Goal: Task Accomplishment & Management: Complete application form

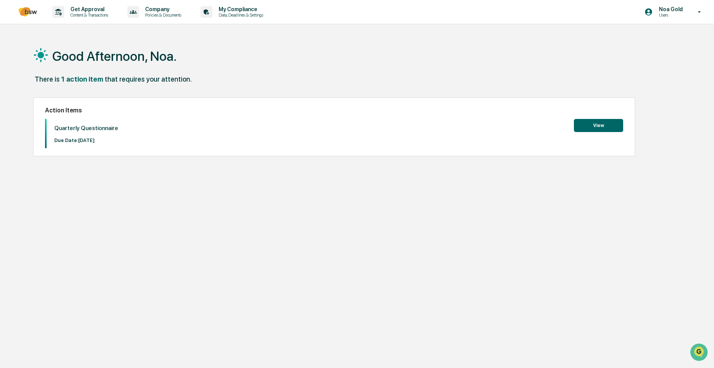
click at [600, 127] on button "View" at bounding box center [598, 125] width 49 height 13
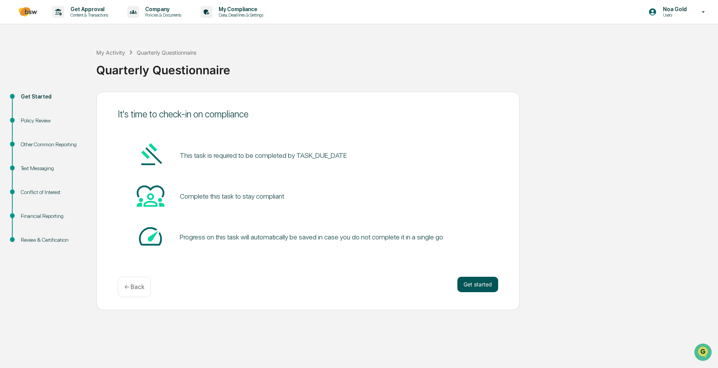
click at [479, 287] on button "Get started" at bounding box center [477, 284] width 41 height 15
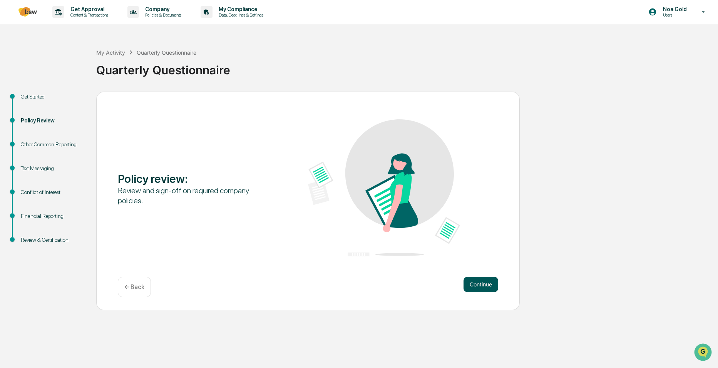
click at [479, 282] on button "Continue" at bounding box center [480, 284] width 35 height 15
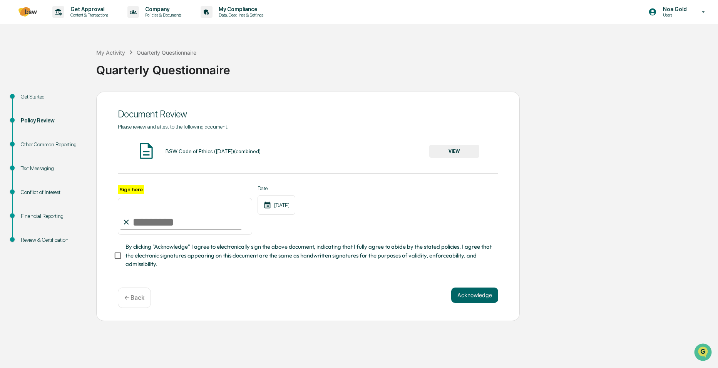
click at [446, 150] on button "VIEW" at bounding box center [454, 151] width 50 height 13
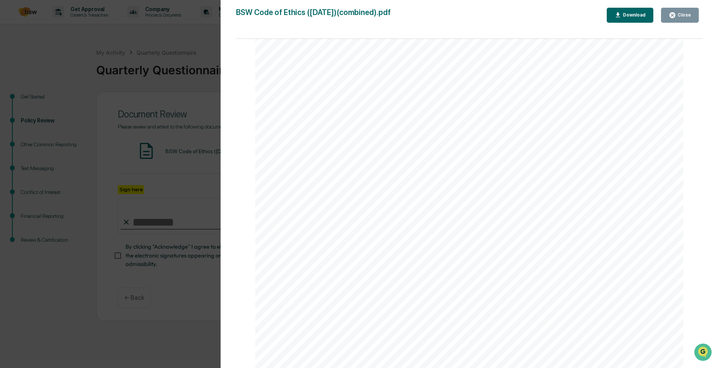
scroll to position [4157, 0]
click at [675, 14] on icon "button" at bounding box center [672, 15] width 6 height 6
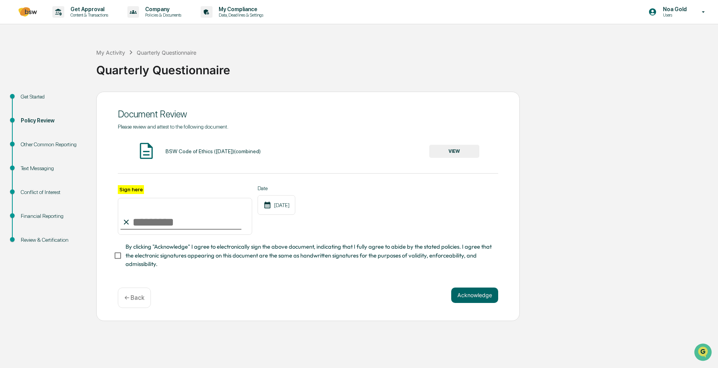
drag, startPoint x: 168, startPoint y: 221, endPoint x: 176, endPoint y: 222, distance: 7.4
click at [169, 221] on input "Sign here" at bounding box center [185, 216] width 134 height 37
type input "********"
click at [467, 293] on button "Acknowledge" at bounding box center [474, 295] width 47 height 15
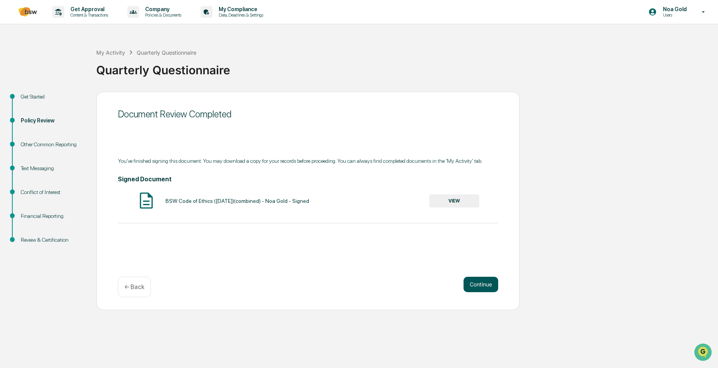
click at [479, 278] on button "Continue" at bounding box center [480, 284] width 35 height 15
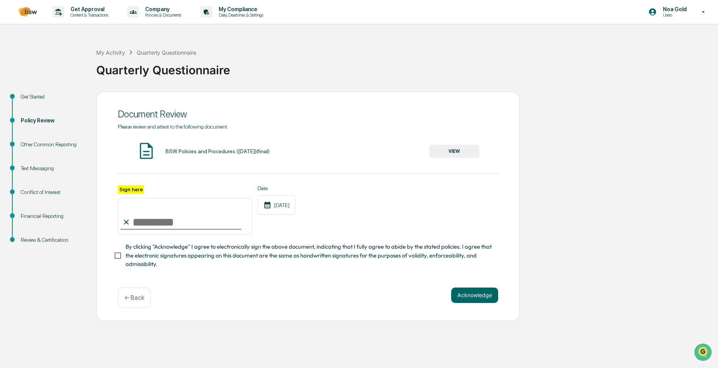
click at [451, 156] on button "VIEW" at bounding box center [454, 151] width 50 height 13
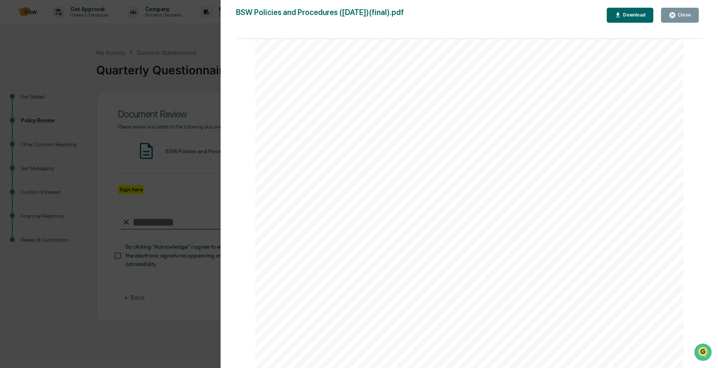
scroll to position [5966, 0]
click at [686, 17] on div "Close" at bounding box center [683, 14] width 15 height 5
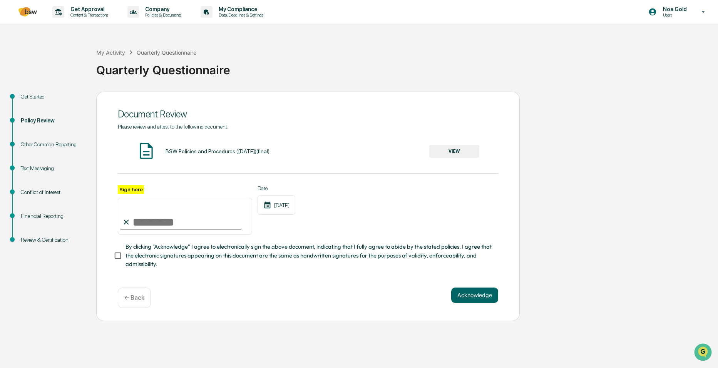
click at [163, 226] on input "Sign here" at bounding box center [185, 216] width 134 height 37
type input "********"
click at [131, 257] on span "By clicking "Acknowledge" I agree to electronically sign the above document, in…" at bounding box center [308, 255] width 366 height 26
click at [460, 293] on button "Acknowledge" at bounding box center [474, 295] width 47 height 15
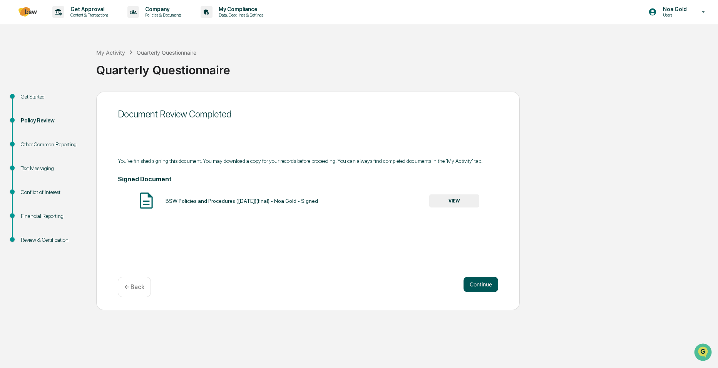
click at [477, 283] on button "Continue" at bounding box center [480, 284] width 35 height 15
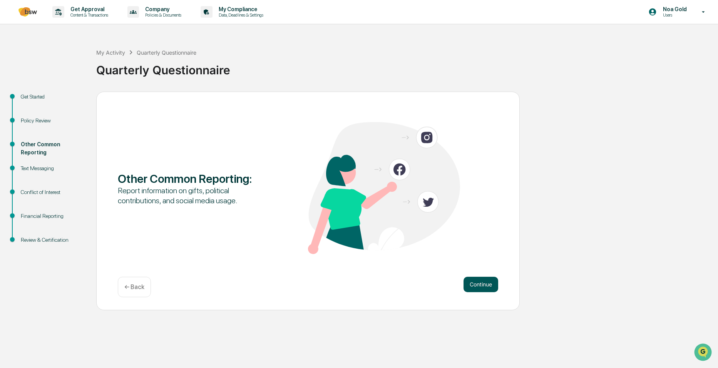
click at [483, 287] on button "Continue" at bounding box center [480, 284] width 35 height 15
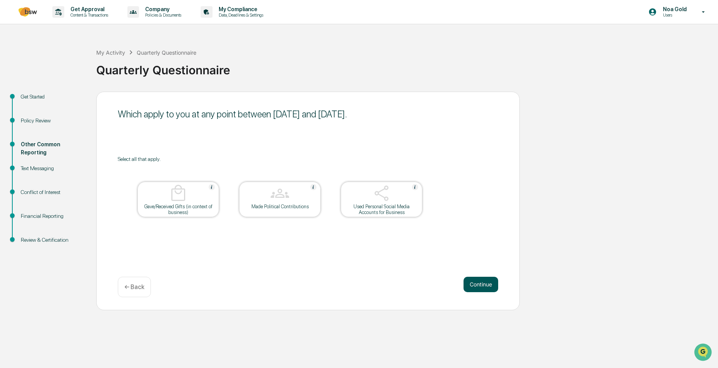
click at [480, 284] on button "Continue" at bounding box center [480, 284] width 35 height 15
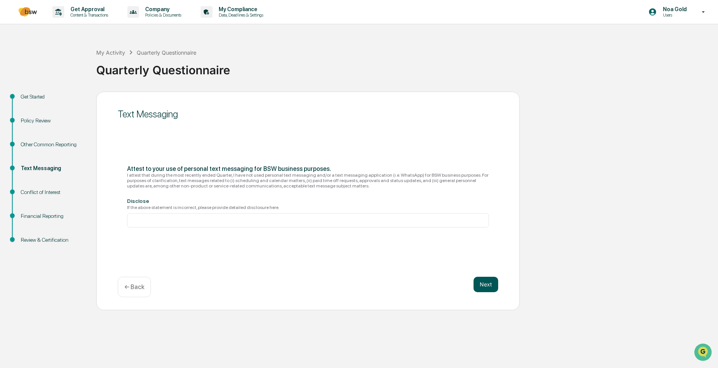
click at [483, 287] on button "Next" at bounding box center [485, 284] width 25 height 15
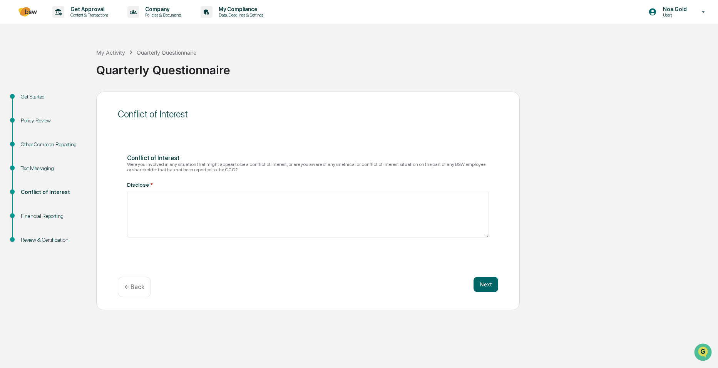
click at [481, 276] on div "Conflict of Interest Conflict of Interest Were you involved in any situation th…" at bounding box center [307, 201] width 423 height 219
click at [483, 280] on button "Next" at bounding box center [485, 284] width 25 height 15
click at [266, 194] on textarea at bounding box center [308, 210] width 362 height 47
type textarea "**"
click at [483, 286] on button "Next" at bounding box center [485, 284] width 25 height 15
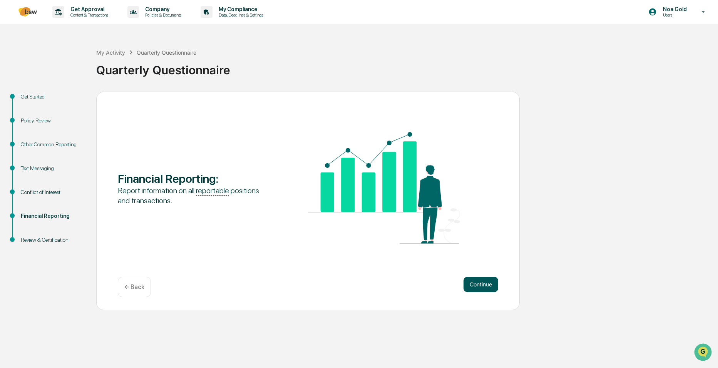
click at [472, 288] on button "Continue" at bounding box center [480, 284] width 35 height 15
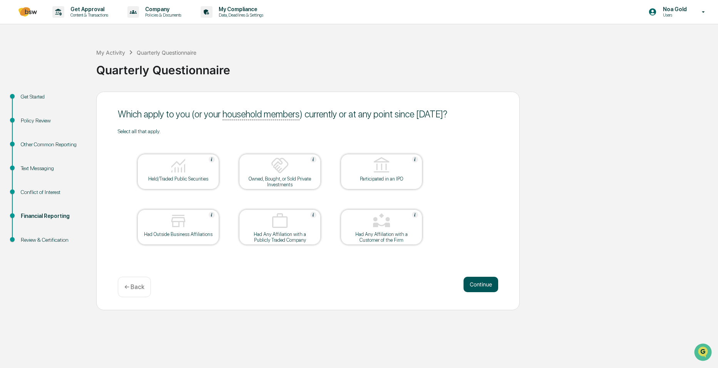
click at [477, 288] on button "Continue" at bounding box center [480, 284] width 35 height 15
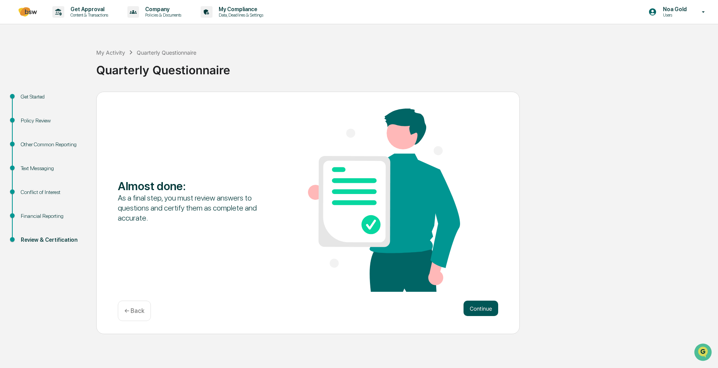
click at [474, 311] on button "Continue" at bounding box center [480, 308] width 35 height 15
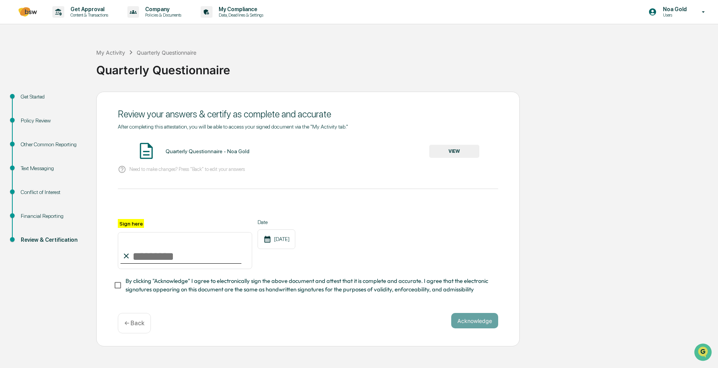
click at [185, 254] on input "Sign here" at bounding box center [185, 250] width 134 height 37
type input "********"
click at [353, 234] on div "Sign here ******** Date [DATE]" at bounding box center [308, 244] width 380 height 50
click at [466, 328] on button "Acknowledge" at bounding box center [474, 320] width 47 height 15
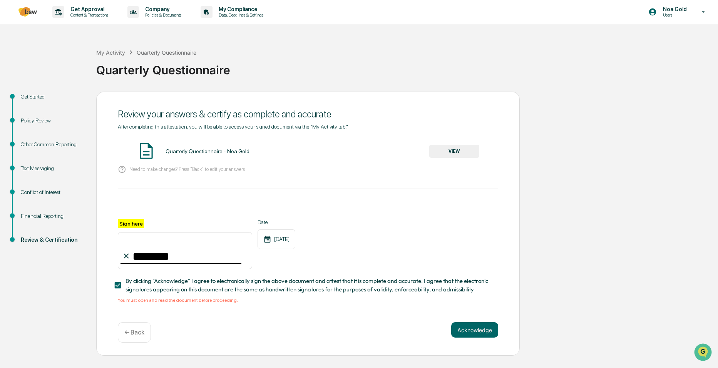
click at [454, 151] on button "VIEW" at bounding box center [454, 151] width 50 height 13
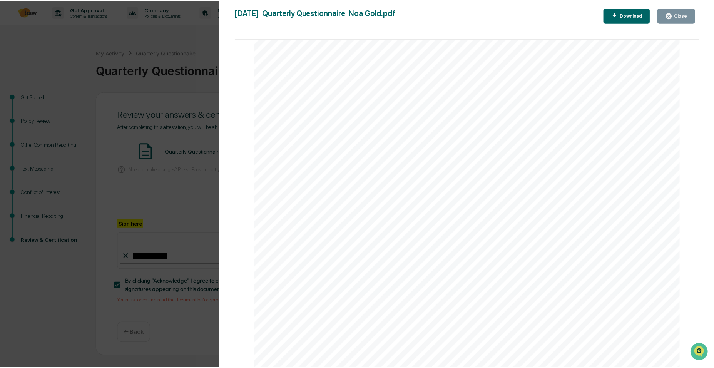
scroll to position [1917, 0]
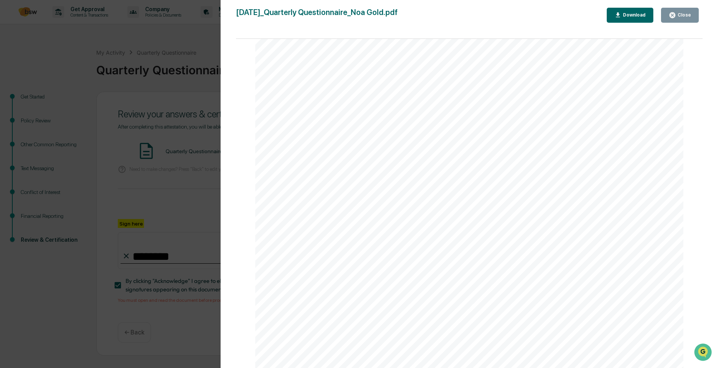
click at [685, 16] on div "Close" at bounding box center [683, 14] width 15 height 5
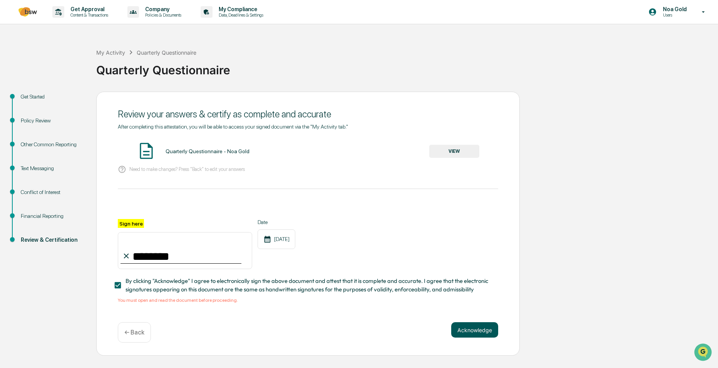
click at [478, 336] on button "Acknowledge" at bounding box center [474, 329] width 47 height 15
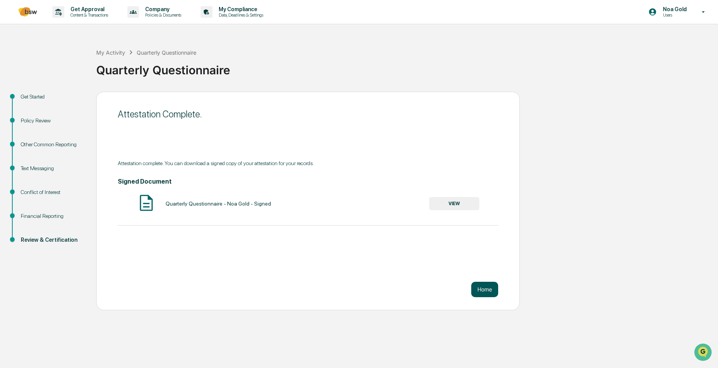
click at [488, 289] on button "Home" at bounding box center [484, 289] width 27 height 15
